Goal: Transaction & Acquisition: Purchase product/service

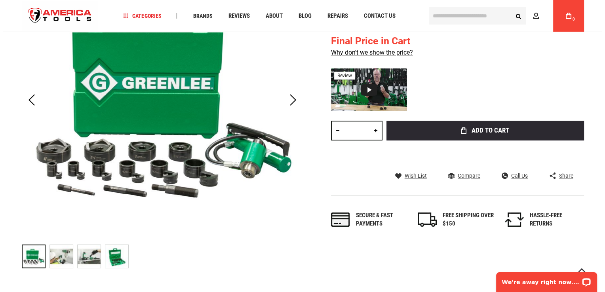
scroll to position [119, 0]
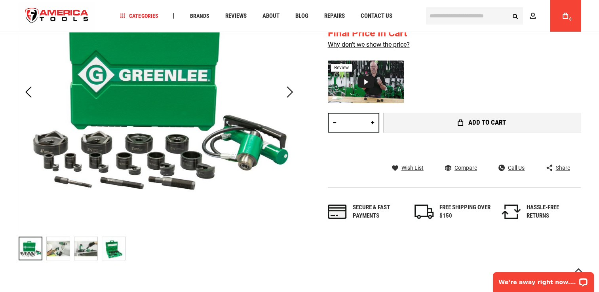
click at [438, 122] on button "Add to Cart" at bounding box center [482, 123] width 198 height 20
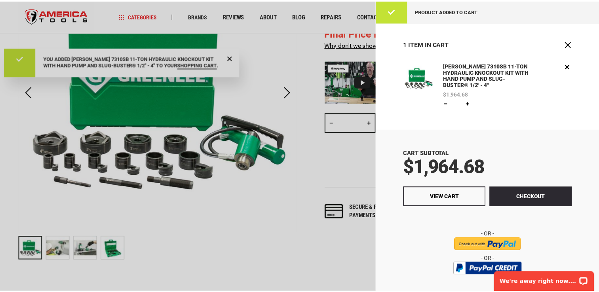
scroll to position [0, 0]
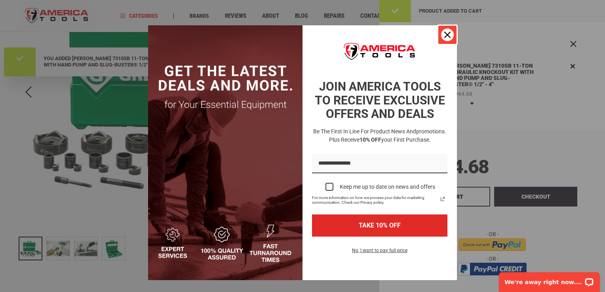
click at [444, 33] on icon "close icon" at bounding box center [447, 35] width 6 height 6
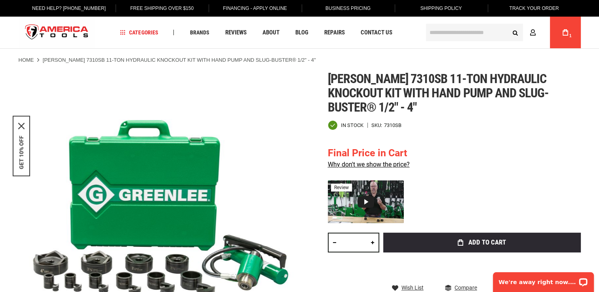
click at [569, 31] on link "My Cart 1" at bounding box center [565, 33] width 15 height 32
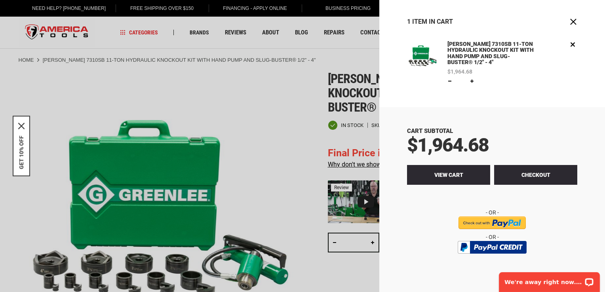
click at [459, 177] on span "View Cart" at bounding box center [449, 175] width 29 height 6
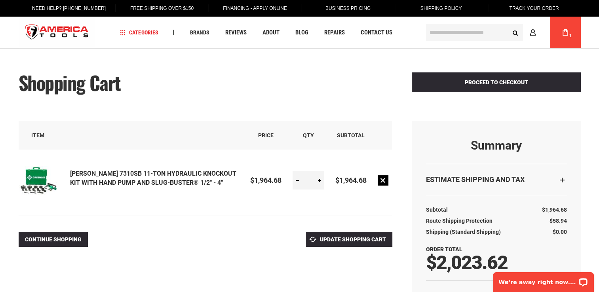
click at [386, 183] on link "Remove item" at bounding box center [383, 180] width 11 height 10
